Goal: Find specific page/section: Find specific page/section

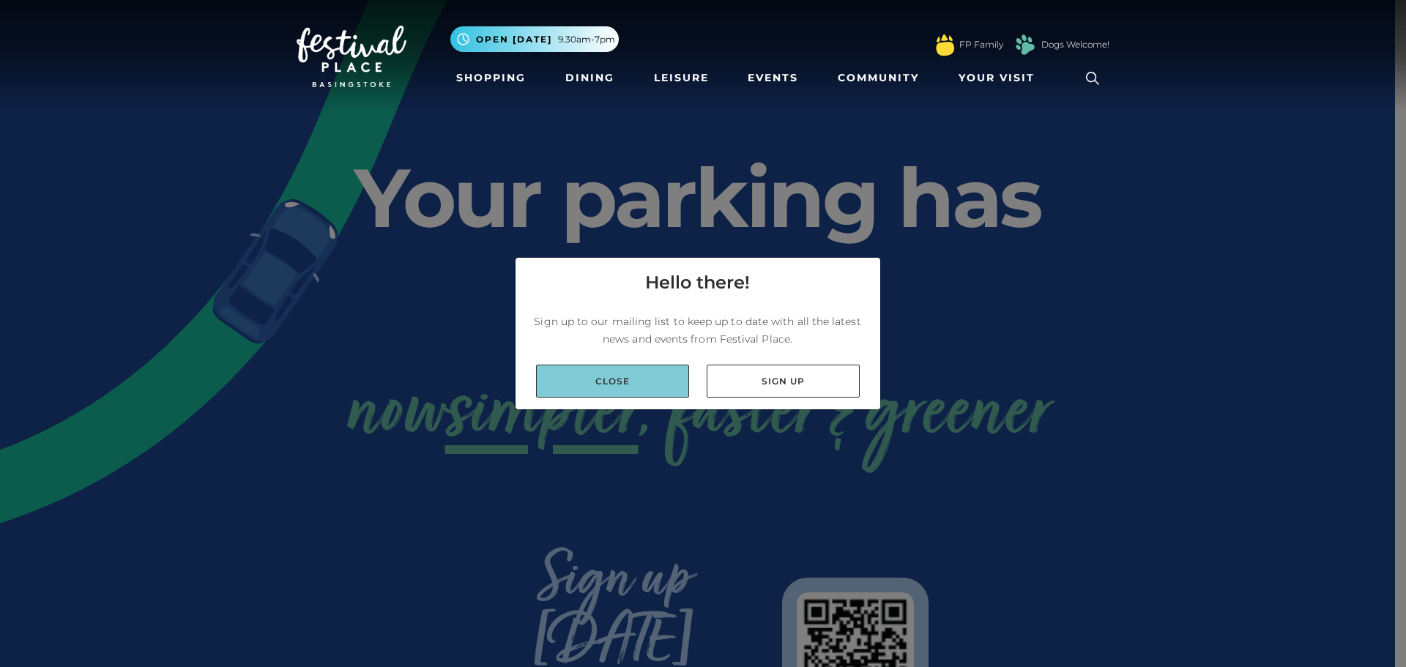
click at [621, 379] on link "Close" at bounding box center [612, 381] width 153 height 33
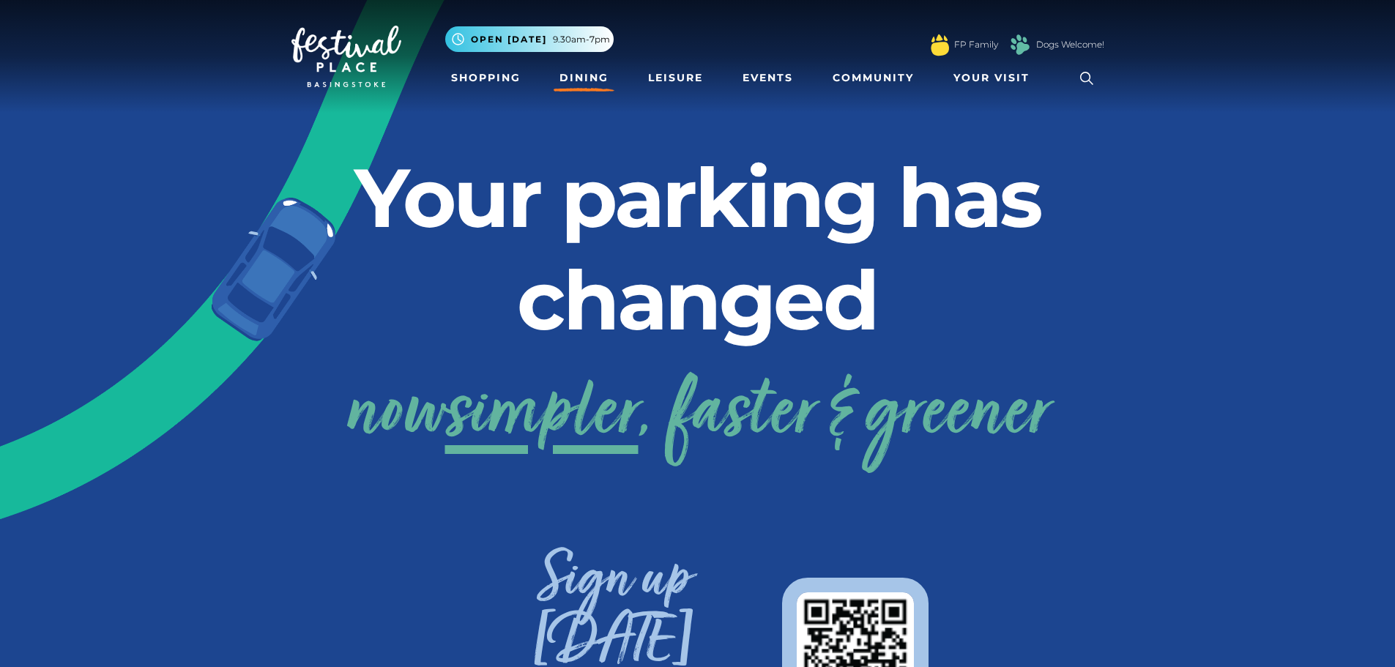
click at [574, 74] on link "Dining" at bounding box center [584, 77] width 61 height 27
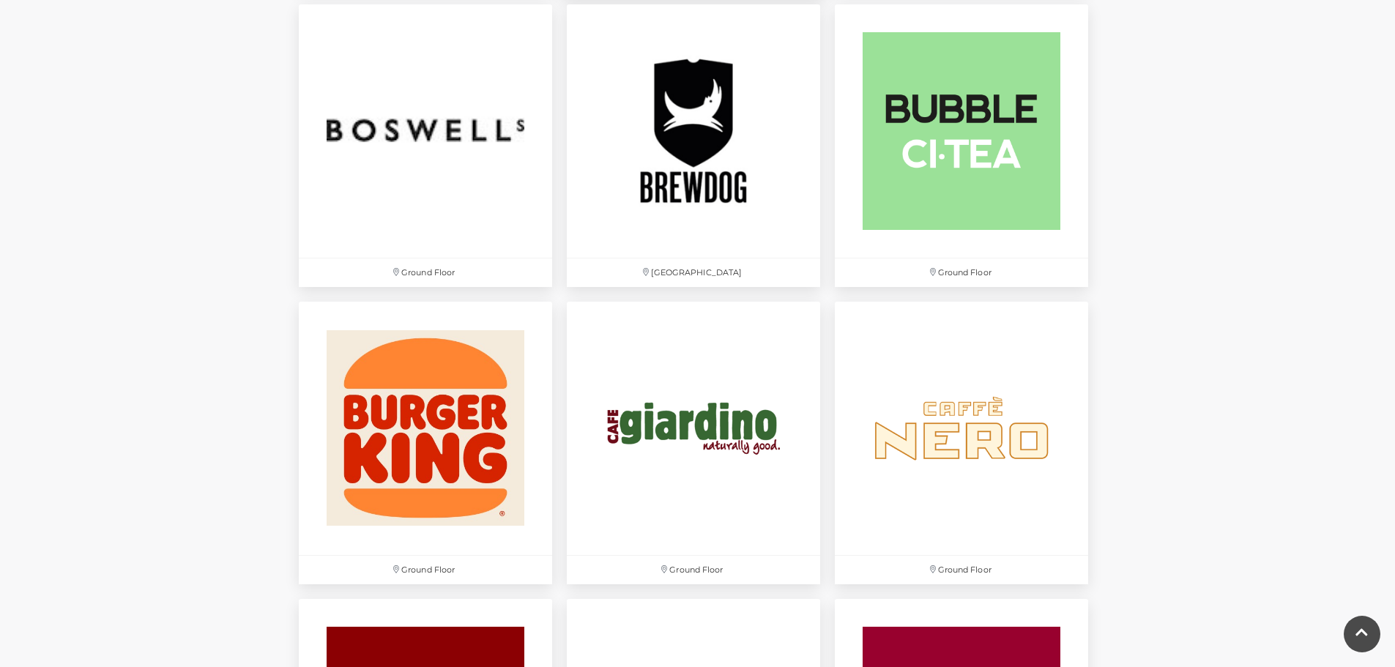
scroll to position [879, 0]
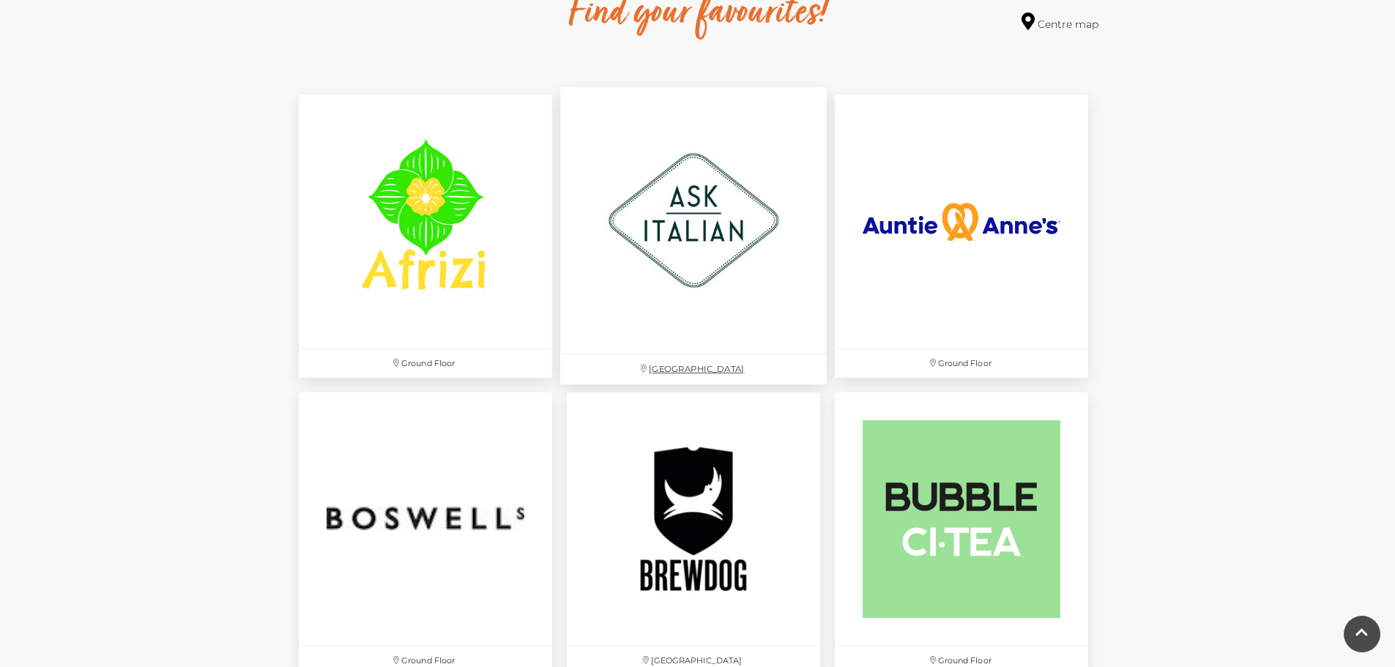
click at [679, 206] on img at bounding box center [693, 221] width 267 height 267
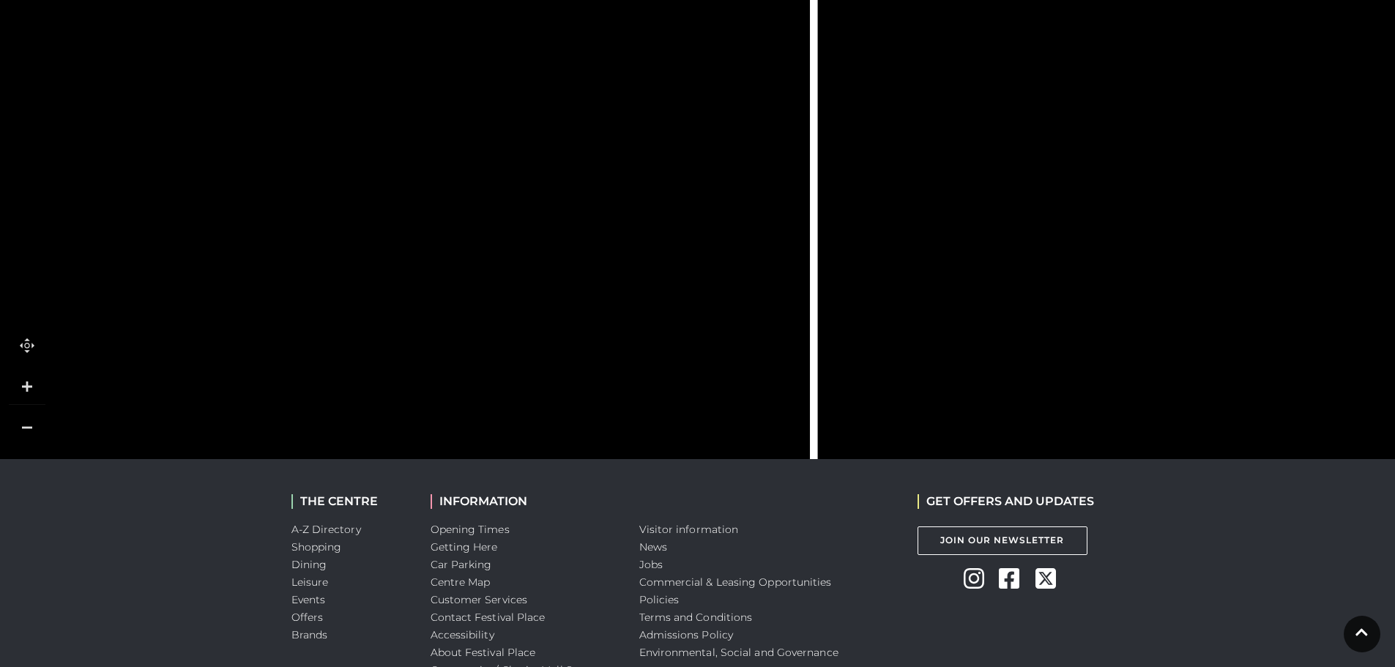
scroll to position [1067, 0]
